Goal: Task Accomplishment & Management: Manage account settings

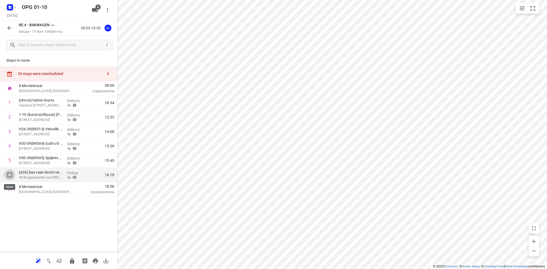
click at [9, 176] on input "checkbox" at bounding box center [9, 175] width 10 height 10
checkbox input "true"
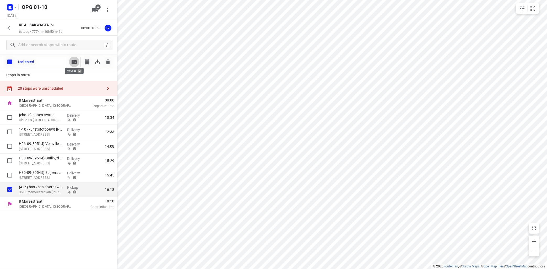
click at [74, 62] on icon "button" at bounding box center [74, 62] width 5 height 4
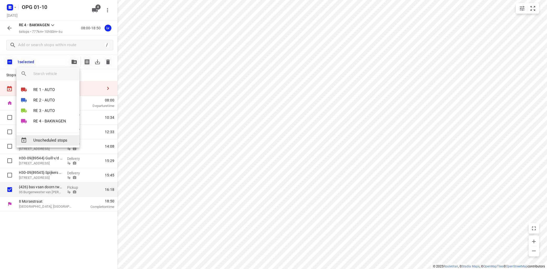
click at [55, 138] on span "Unscheduled stops" at bounding box center [54, 140] width 42 height 6
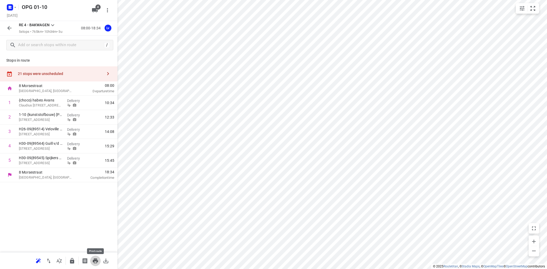
click at [97, 262] on icon "button" at bounding box center [95, 261] width 5 height 5
click at [52, 25] on icon at bounding box center [53, 25] width 6 height 6
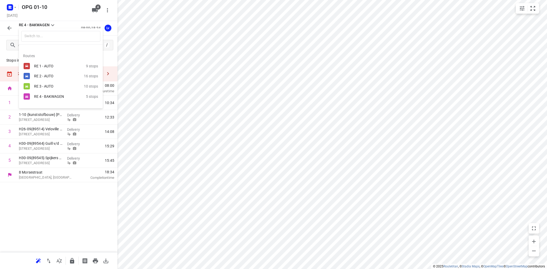
click at [52, 74] on div "RE 2 - AUTO" at bounding box center [56, 76] width 45 height 4
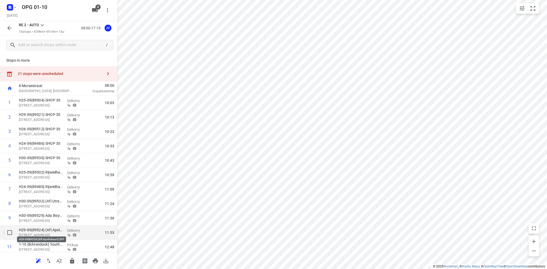
scroll to position [63, 0]
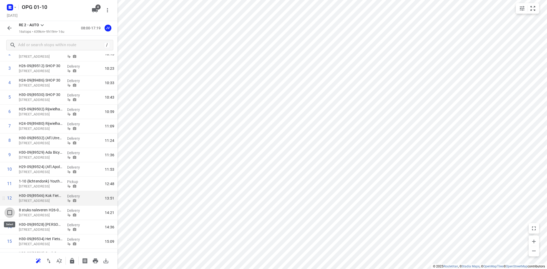
drag, startPoint x: 9, startPoint y: 214, endPoint x: 15, endPoint y: 210, distance: 6.9
click at [9, 213] on input "checkbox" at bounding box center [9, 212] width 10 height 10
checkbox input "true"
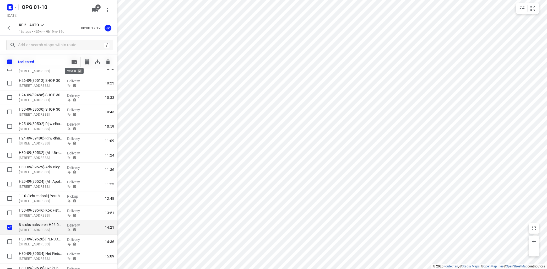
click at [74, 62] on icon "button" at bounding box center [74, 62] width 5 height 4
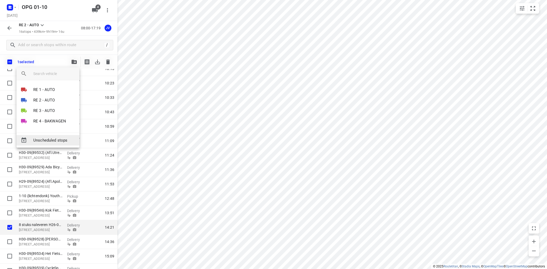
click at [53, 143] on span "Unscheduled stops" at bounding box center [54, 140] width 42 height 6
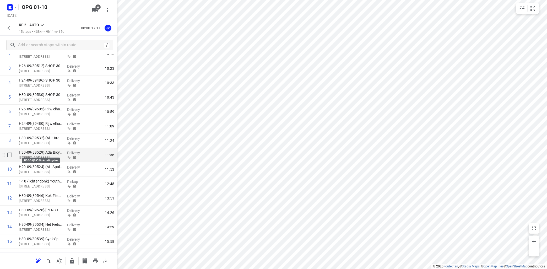
scroll to position [74, 0]
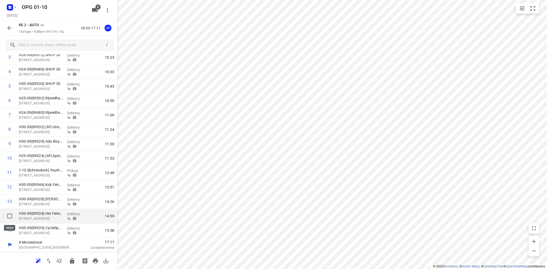
click at [10, 217] on input "checkbox" at bounding box center [9, 216] width 10 height 10
checkbox input "true"
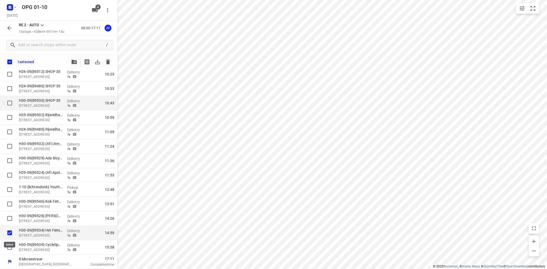
scroll to position [72, 0]
click at [76, 62] on icon "button" at bounding box center [74, 62] width 5 height 4
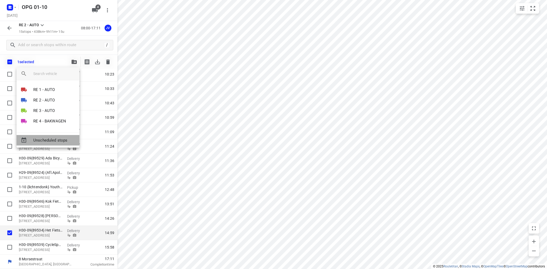
click at [58, 140] on span "Unscheduled stops" at bounding box center [54, 140] width 42 height 6
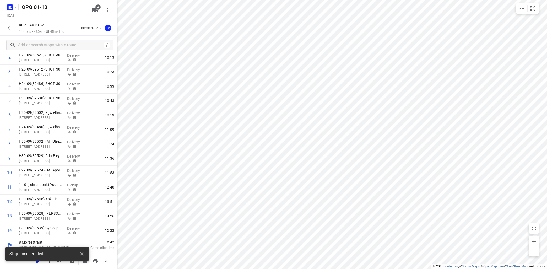
scroll to position [60, 0]
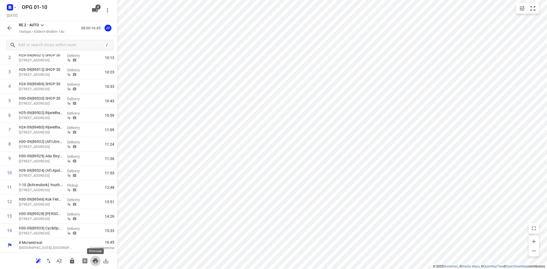
click at [95, 260] on icon "button" at bounding box center [95, 261] width 6 height 6
click at [10, 28] on icon "button" at bounding box center [9, 28] width 6 height 6
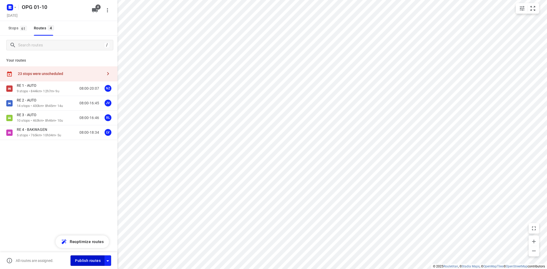
click at [95, 257] on button "Publish routes" at bounding box center [88, 260] width 34 height 10
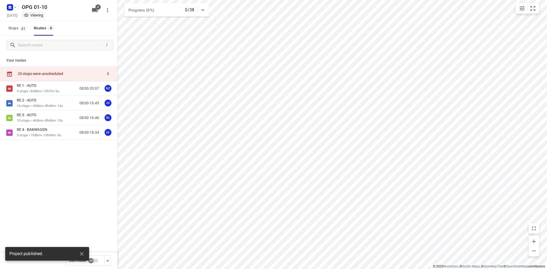
click at [108, 74] on icon "button" at bounding box center [108, 73] width 2 height 3
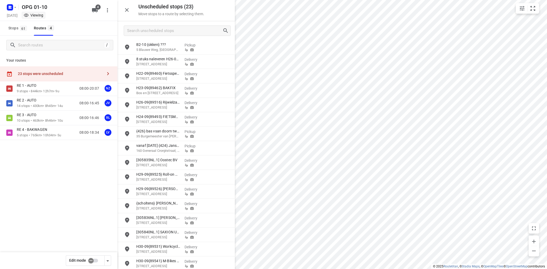
click at [81, 164] on div "RE 1 - AUTO 9 stops • 844km • 12h7m • 9u 08:00-20:07 NZ RE 2 - AUTO 14 stops • …" at bounding box center [58, 128] width 117 height 95
